Goal: Task Accomplishment & Management: Manage account settings

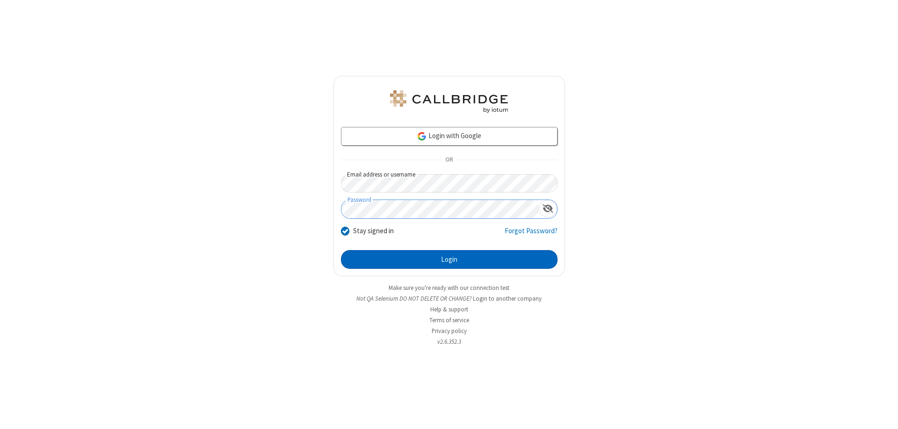
click at [449, 259] on button "Login" at bounding box center [449, 259] width 217 height 19
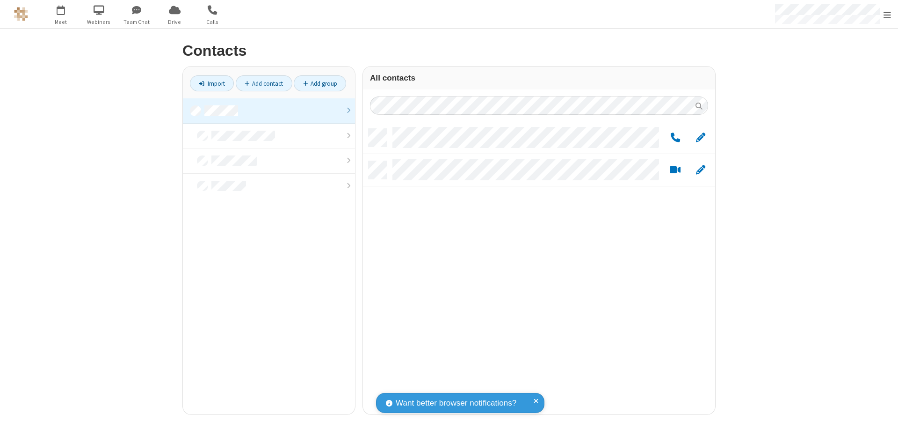
scroll to position [285, 345]
click at [269, 110] on link at bounding box center [269, 110] width 172 height 25
click at [701, 137] on span "Edit" at bounding box center [700, 138] width 9 height 12
